Goal: Information Seeking & Learning: Check status

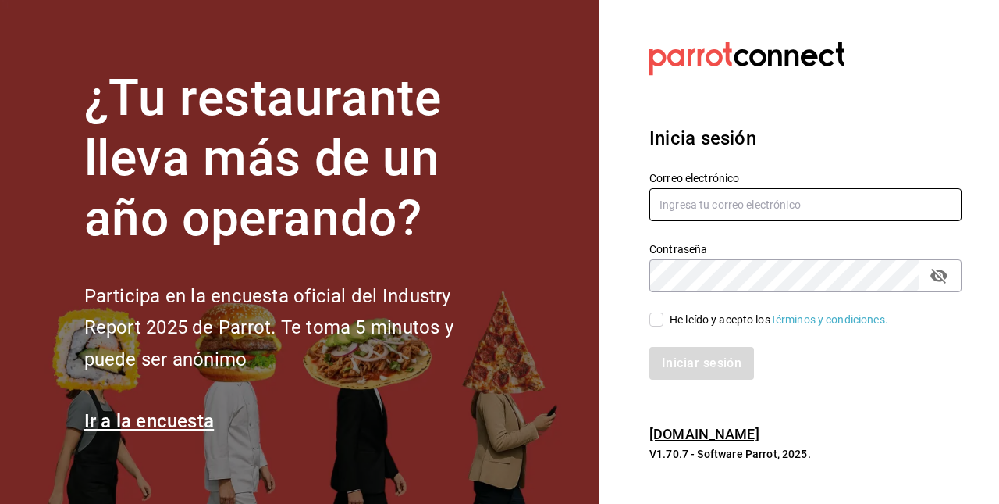
type input "[EMAIL_ADDRESS][DOMAIN_NAME]"
click at [657, 324] on input "He leído y acepto los Términos y condiciones." at bounding box center [657, 319] width 14 height 14
checkbox input "true"
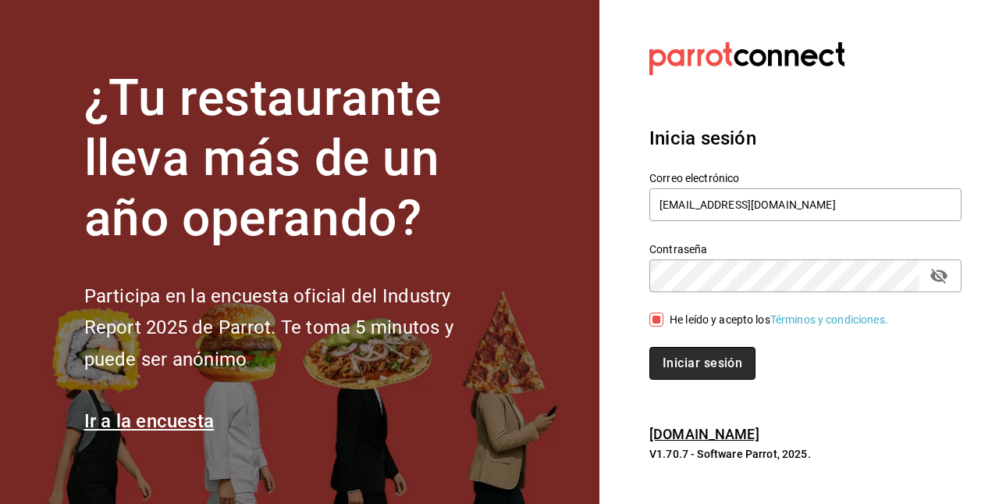
click at [699, 373] on button "Iniciar sesión" at bounding box center [703, 363] width 106 height 33
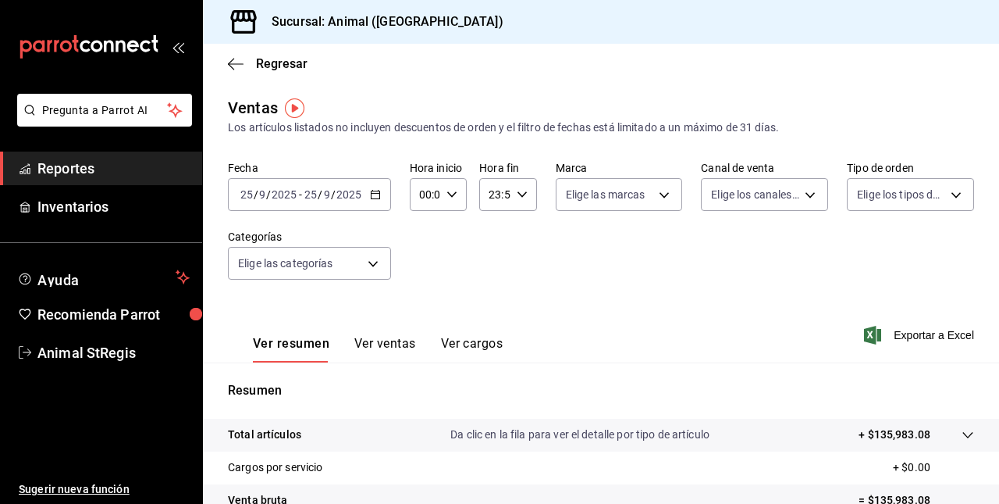
click at [300, 201] on div "2025-09-25 25 / 9 / 2025 - 2025-09-25 25 / 9 / 2025" at bounding box center [309, 194] width 163 height 33
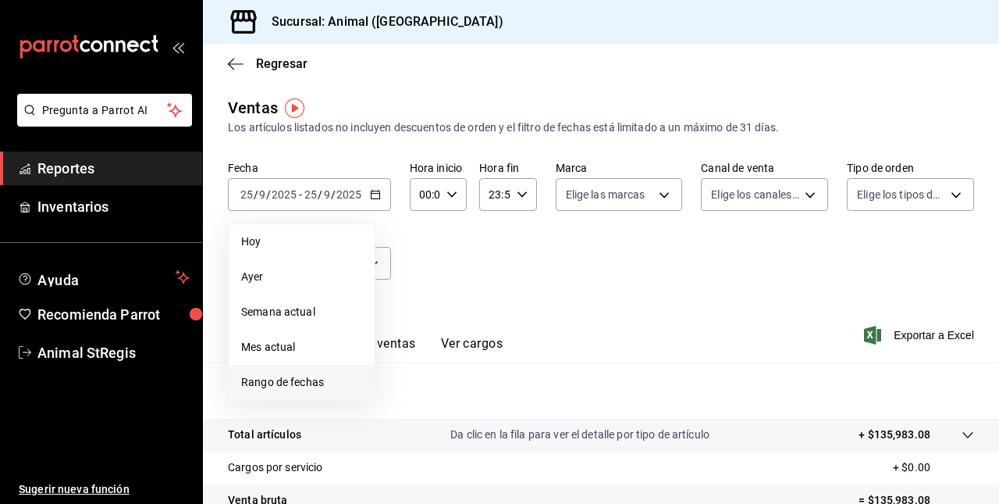
click at [297, 376] on span "Rango de fechas" at bounding box center [301, 382] width 121 height 16
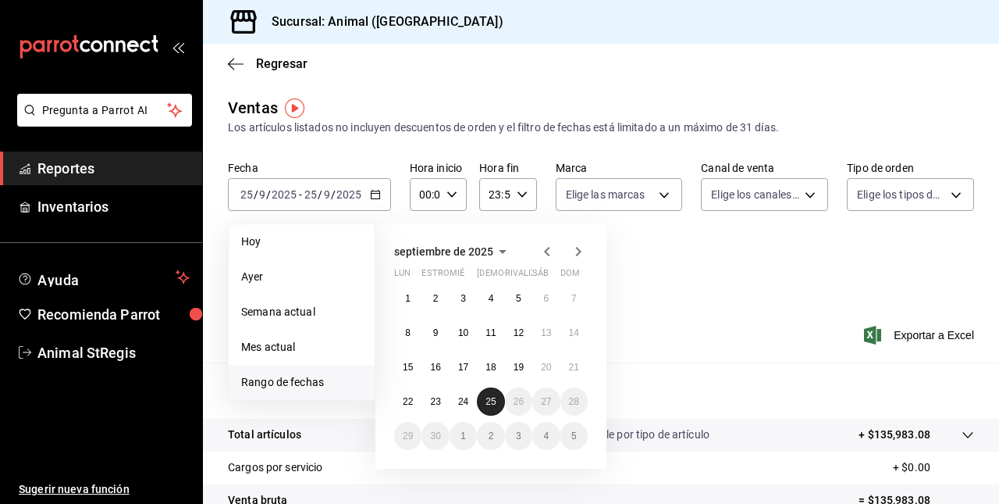
click at [493, 400] on abbr "25" at bounding box center [491, 401] width 10 height 11
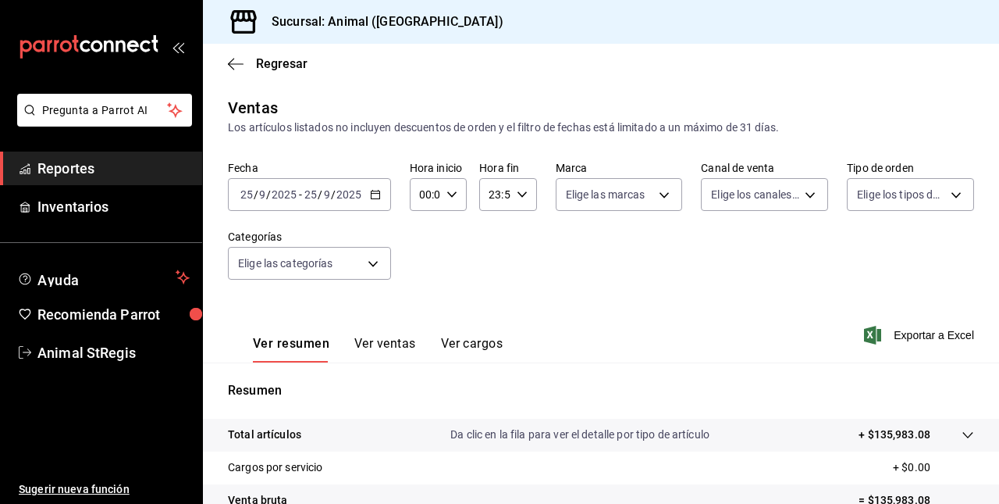
scroll to position [244, 0]
